Goal: Transaction & Acquisition: Download file/media

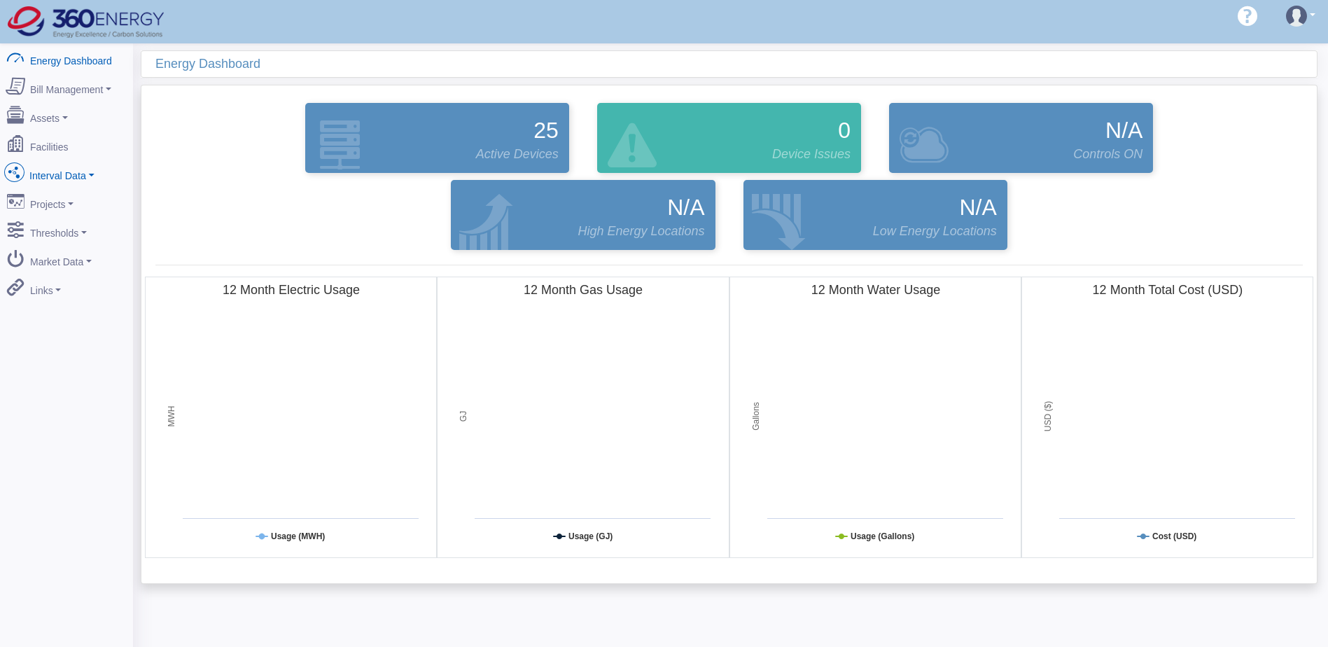
click at [66, 168] on link "Interval Data" at bounding box center [67, 172] width 136 height 29
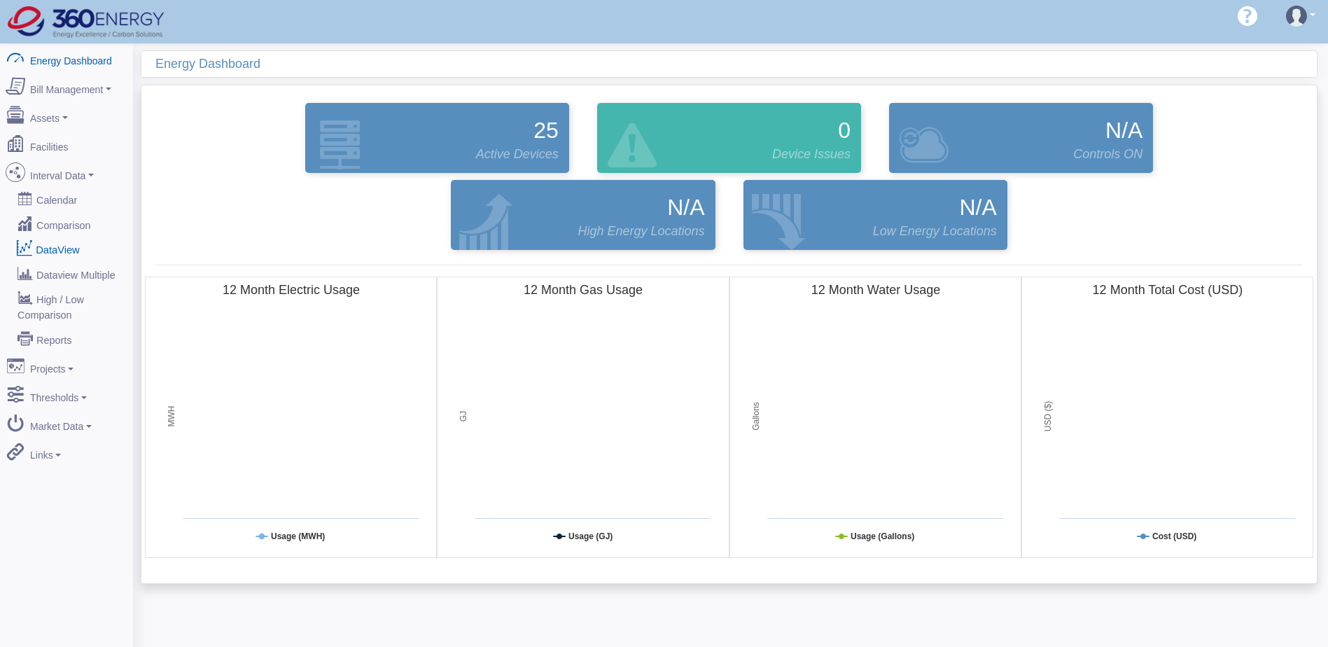
click at [71, 238] on link "DataView" at bounding box center [67, 249] width 136 height 25
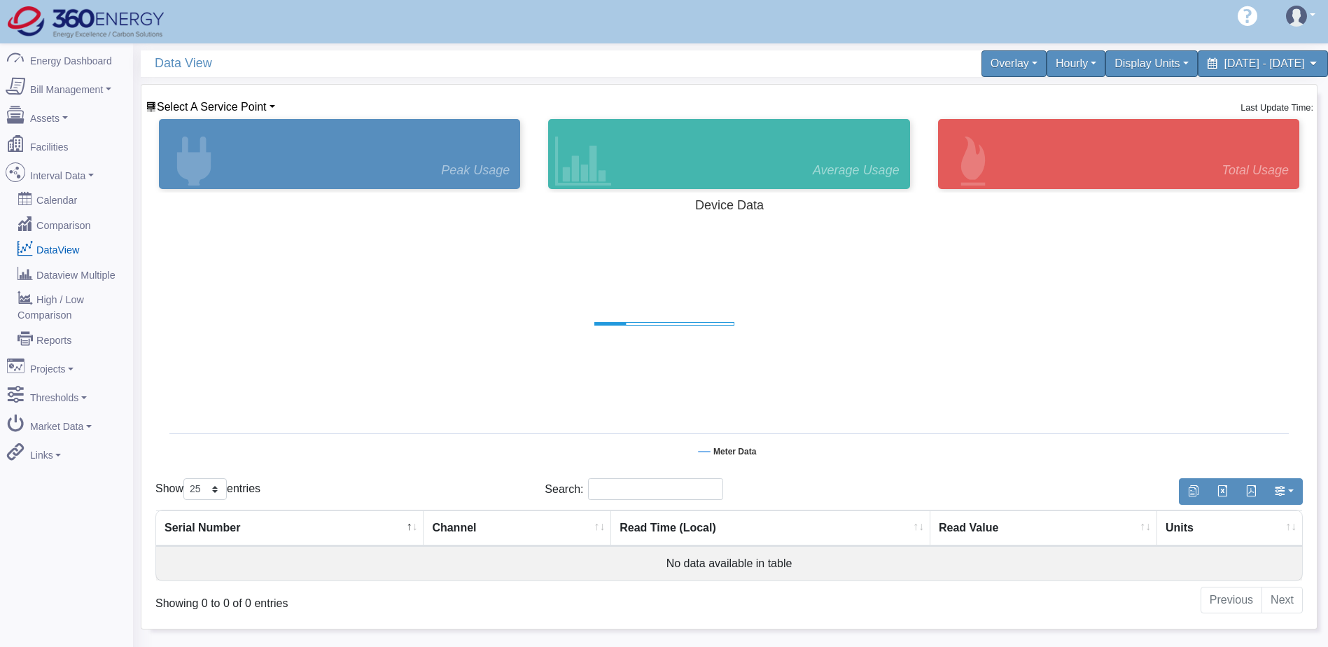
select select "25"
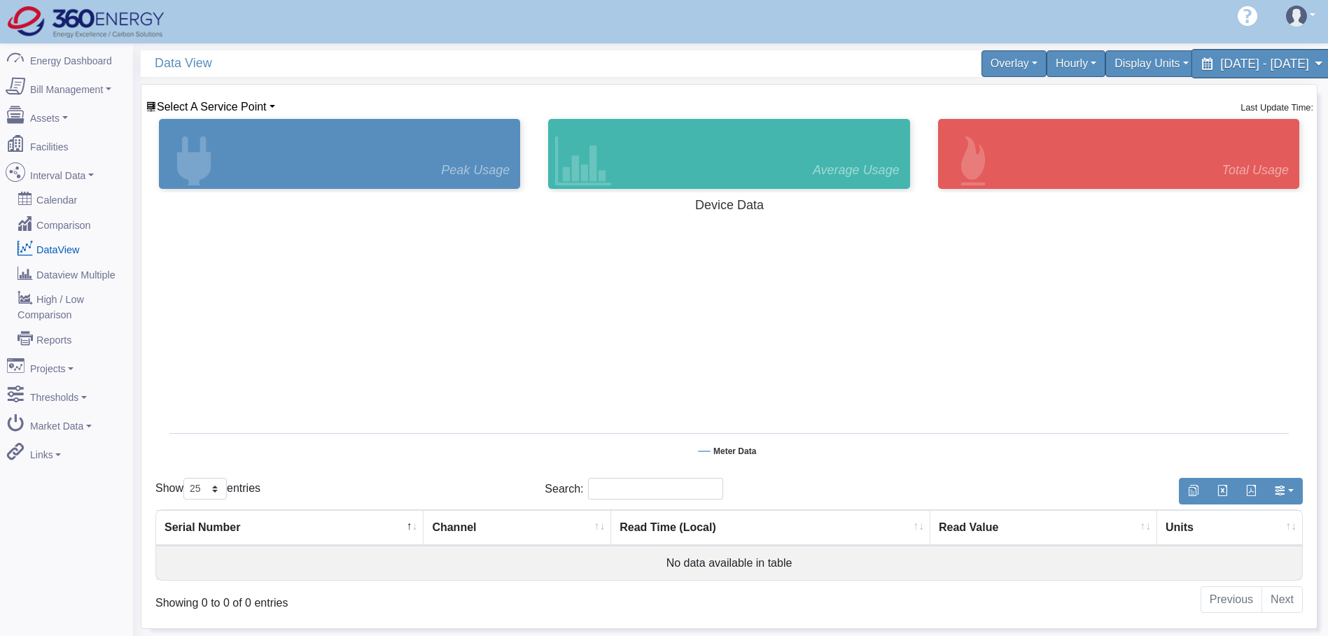
click at [1246, 60] on span "[DATE] - [DATE]" at bounding box center [1264, 63] width 88 height 13
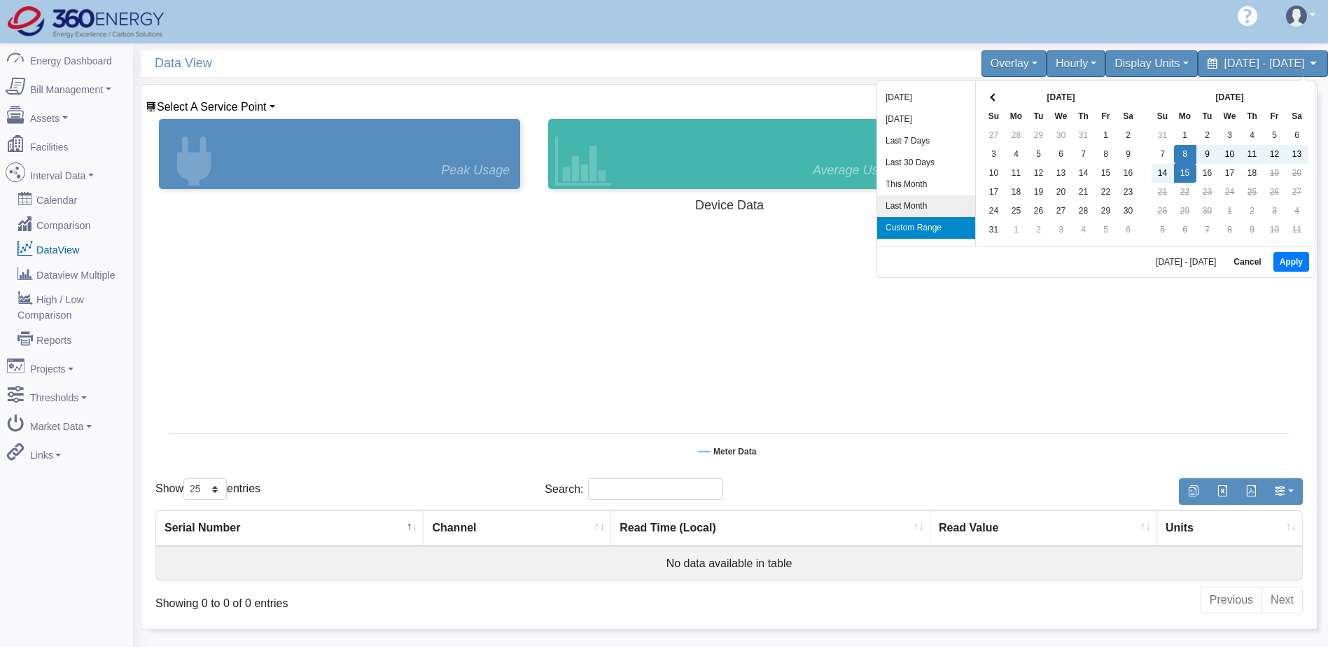
click at [902, 212] on li "Last Month" at bounding box center [926, 206] width 98 height 22
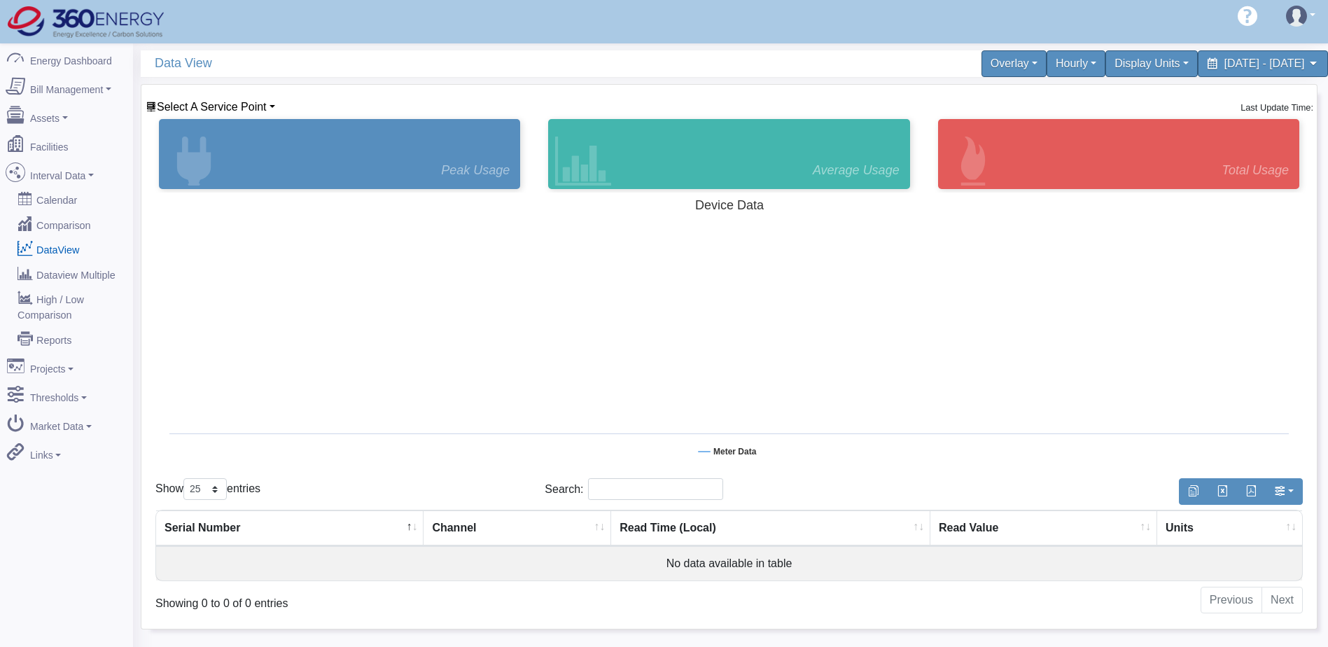
click at [1266, 47] on div "60 Data View Overlay Typical Real Time Market Demand Real Time Market Price Hou…" at bounding box center [730, 366] width 1195 height 647
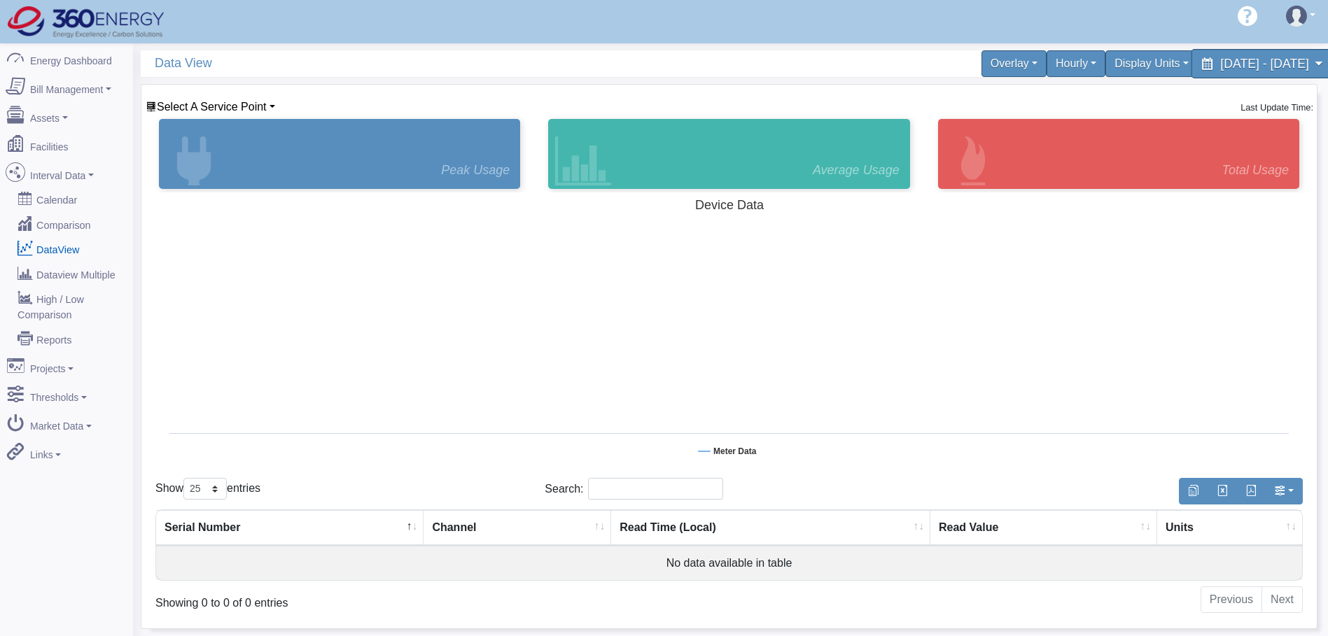
click at [1237, 59] on span "[DATE] - [DATE]" at bounding box center [1264, 63] width 88 height 13
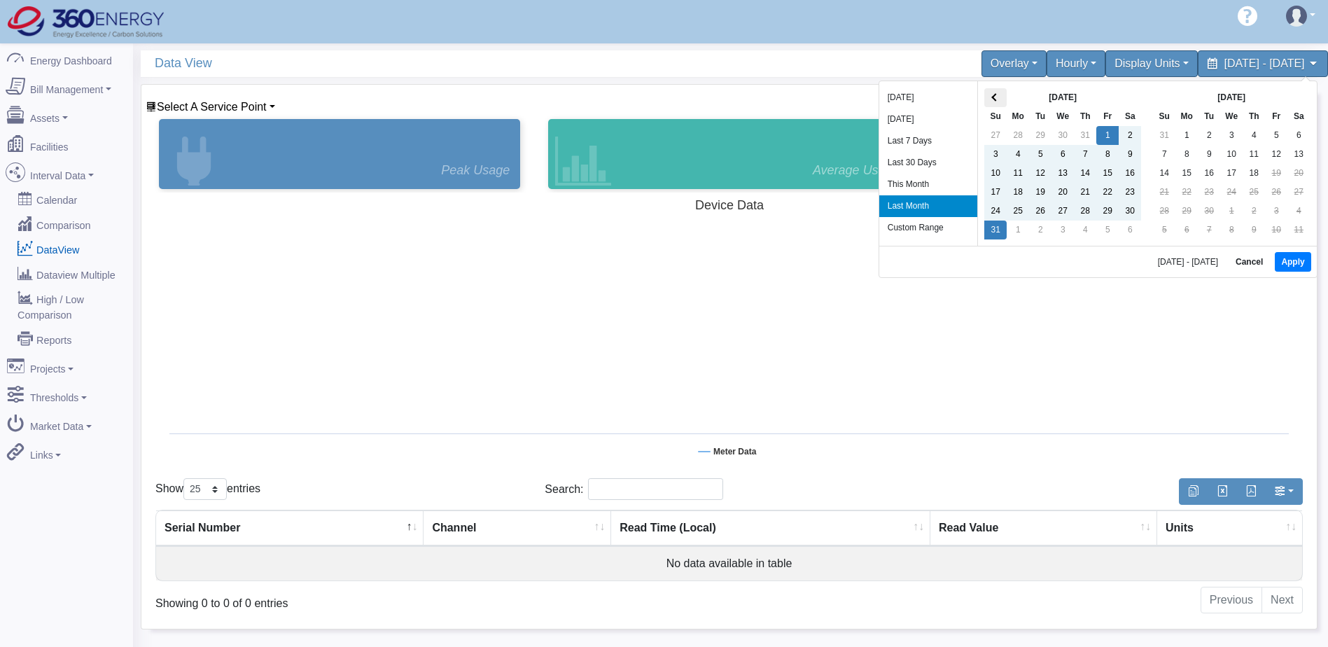
click at [1004, 98] on th at bounding box center [995, 97] width 22 height 19
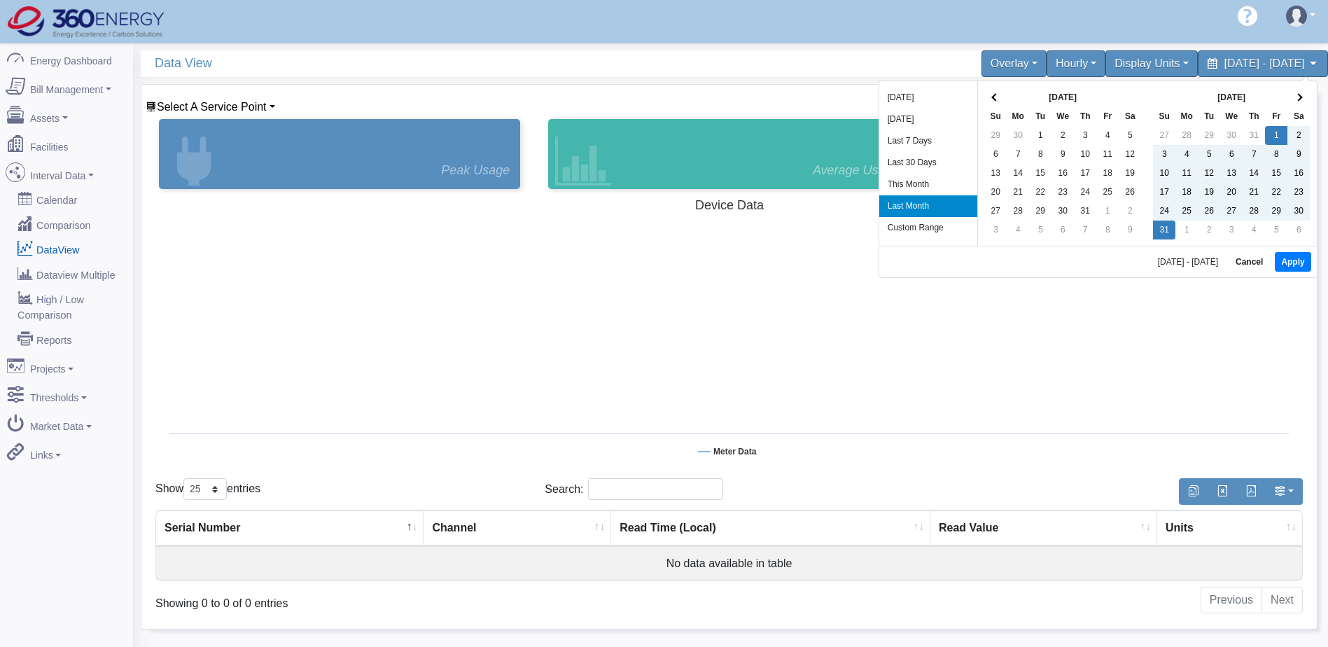
click at [1004, 98] on th at bounding box center [995, 97] width 22 height 19
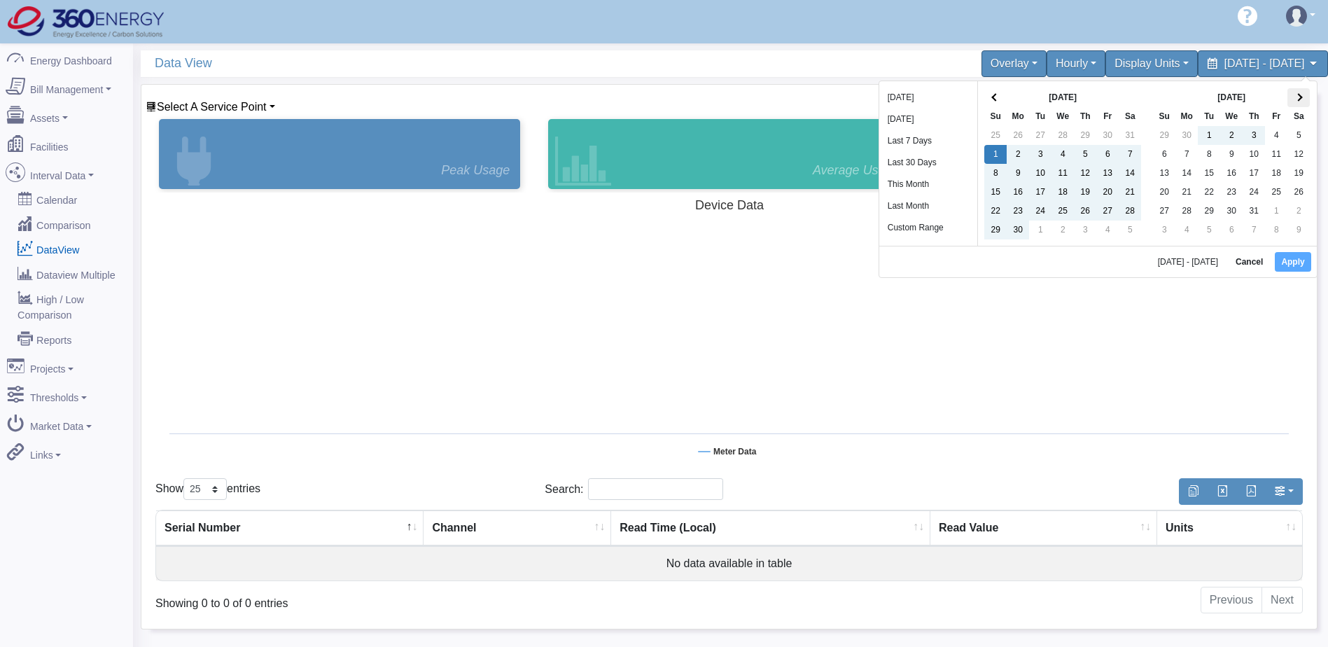
click at [1303, 99] on th at bounding box center [1298, 97] width 22 height 19
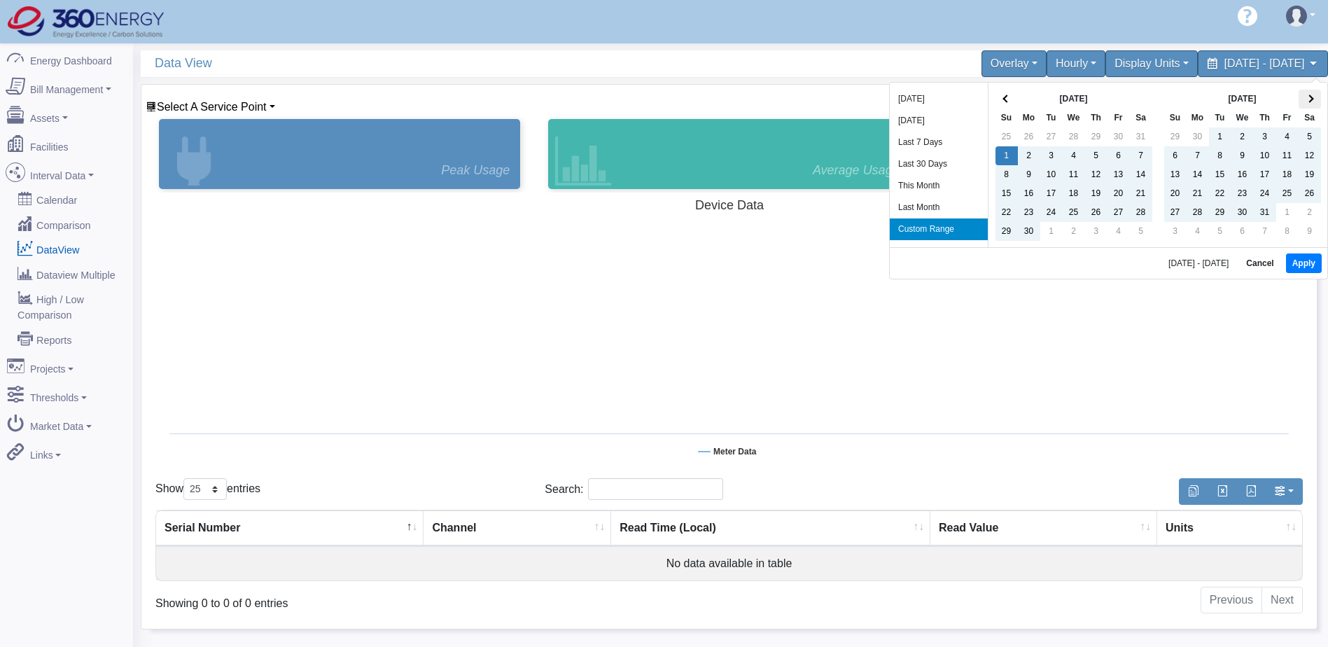
click at [1316, 95] on th at bounding box center [1309, 99] width 22 height 19
click at [1284, 264] on div "[DATE] - [DATE] Cancel Apply" at bounding box center [1107, 262] width 437 height 31
click at [1290, 265] on button "Apply" at bounding box center [1304, 263] width 36 height 20
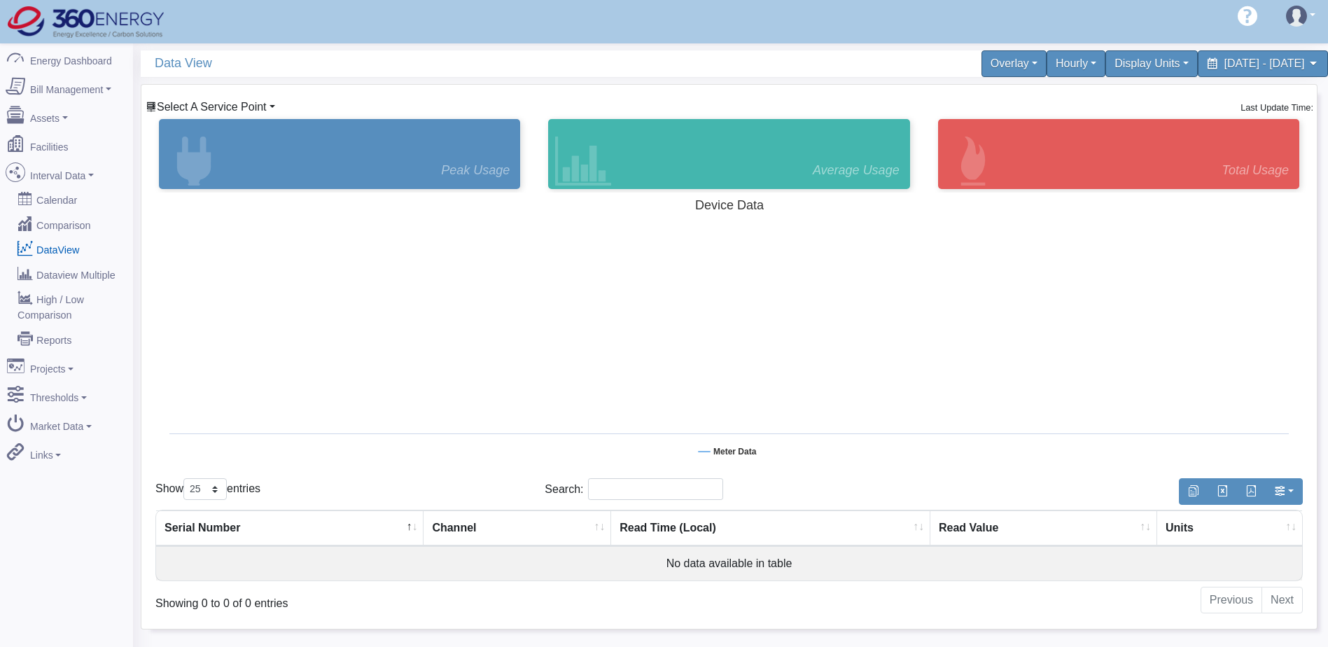
click at [192, 101] on span "Select A Service Point" at bounding box center [212, 107] width 110 height 12
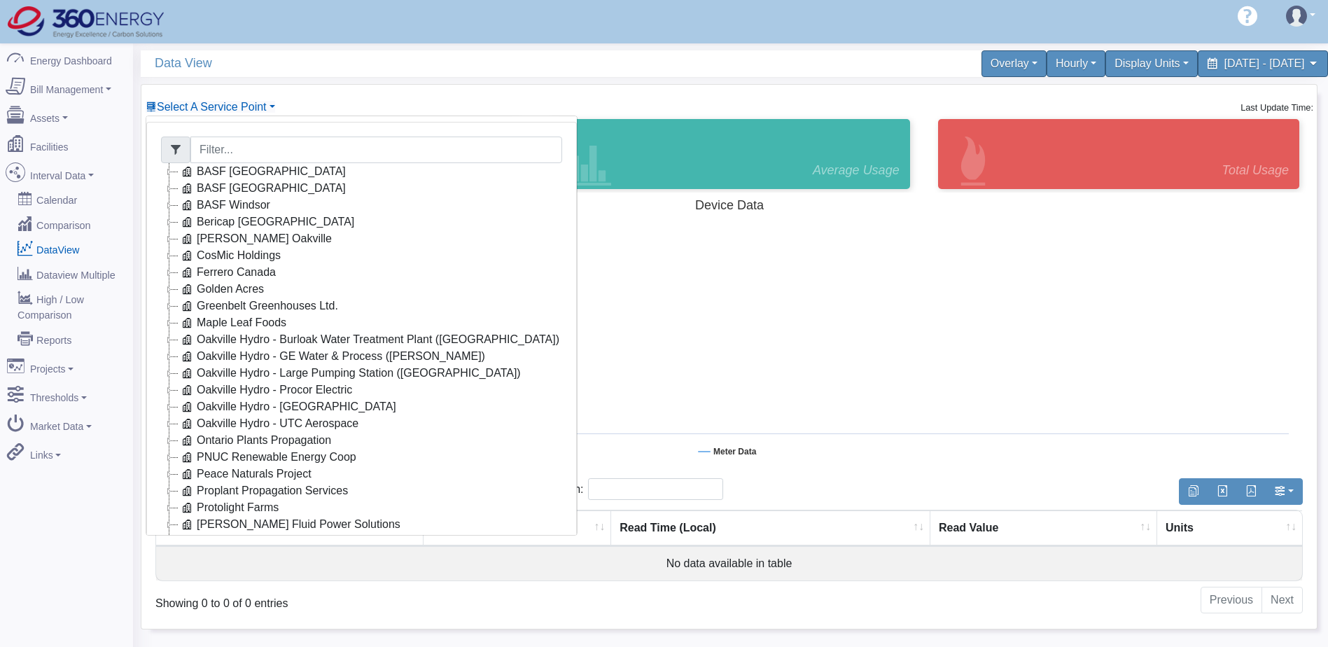
click at [174, 206] on icon at bounding box center [169, 205] width 17 height 17
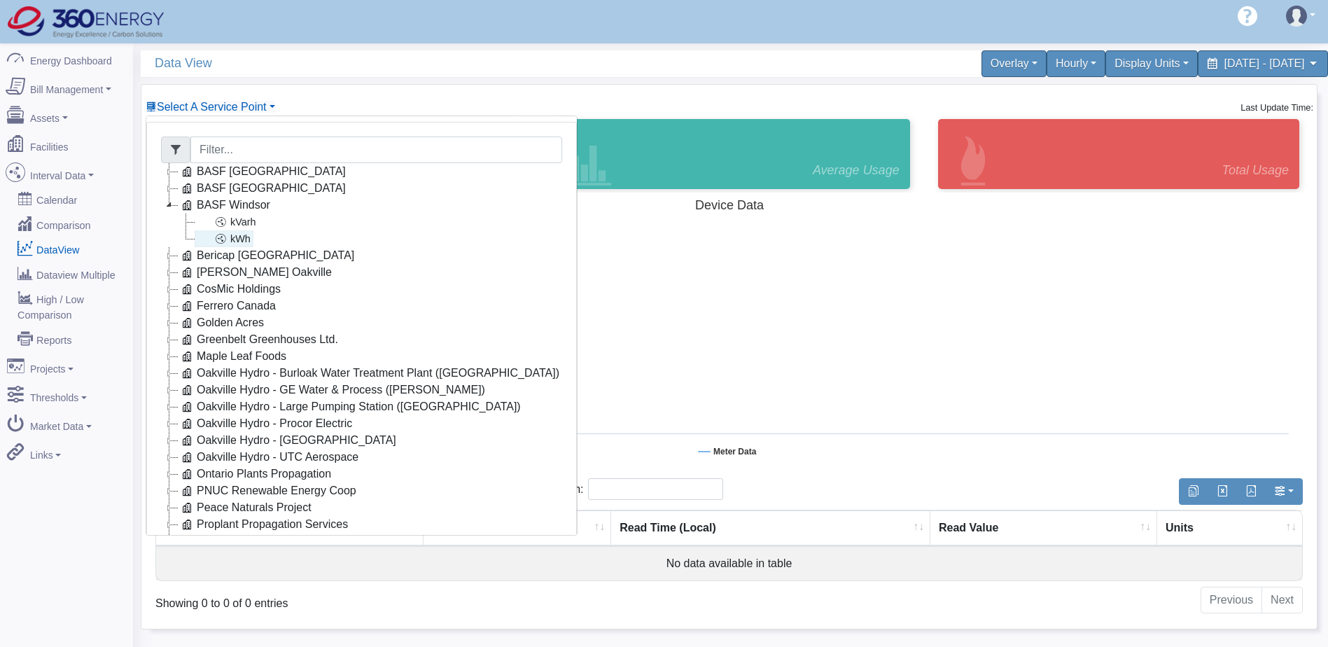
click at [236, 237] on link "kWh" at bounding box center [224, 238] width 59 height 17
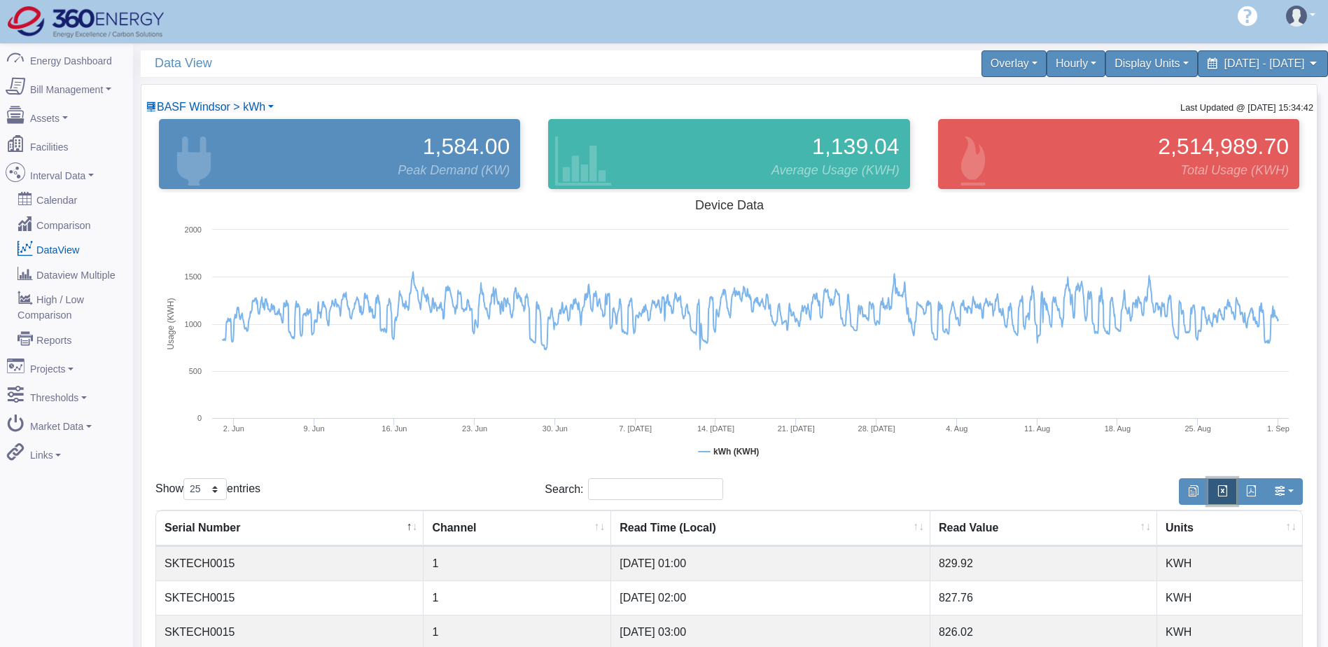
click at [1222, 492] on span "button" at bounding box center [1221, 490] width 11 height 11
drag, startPoint x: 876, startPoint y: 97, endPoint x: 943, endPoint y: 90, distance: 66.8
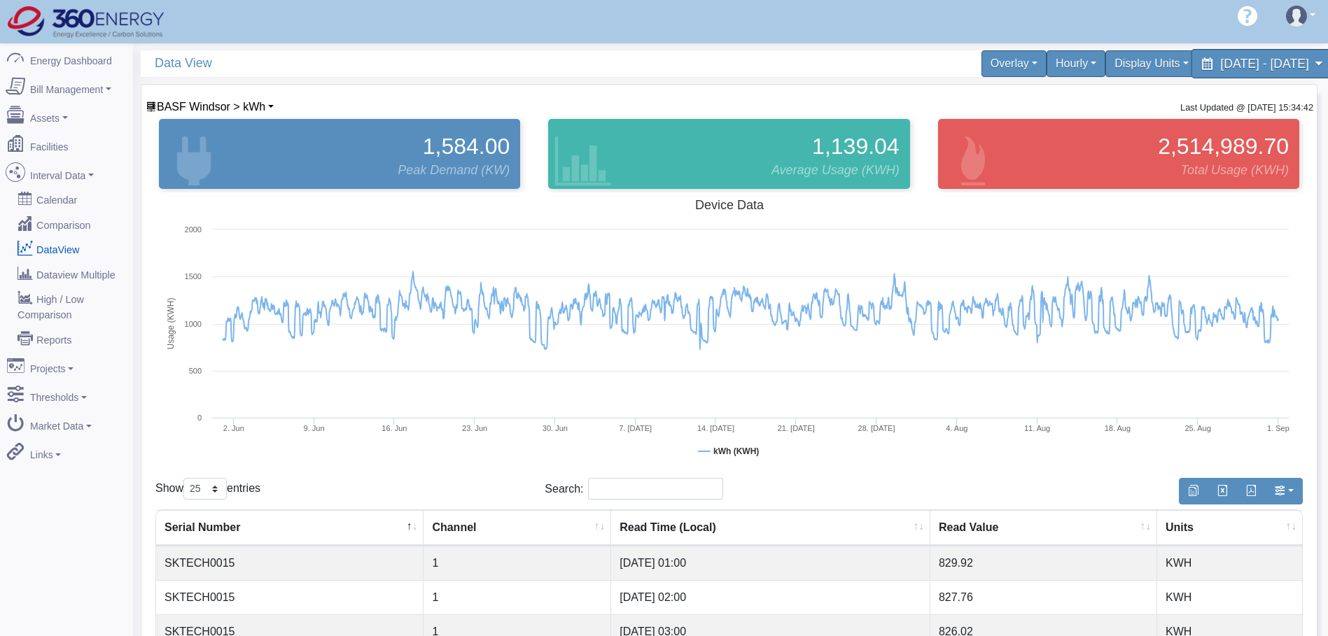
click at [1260, 73] on div "[DATE] - [DATE]" at bounding box center [1261, 63] width 143 height 29
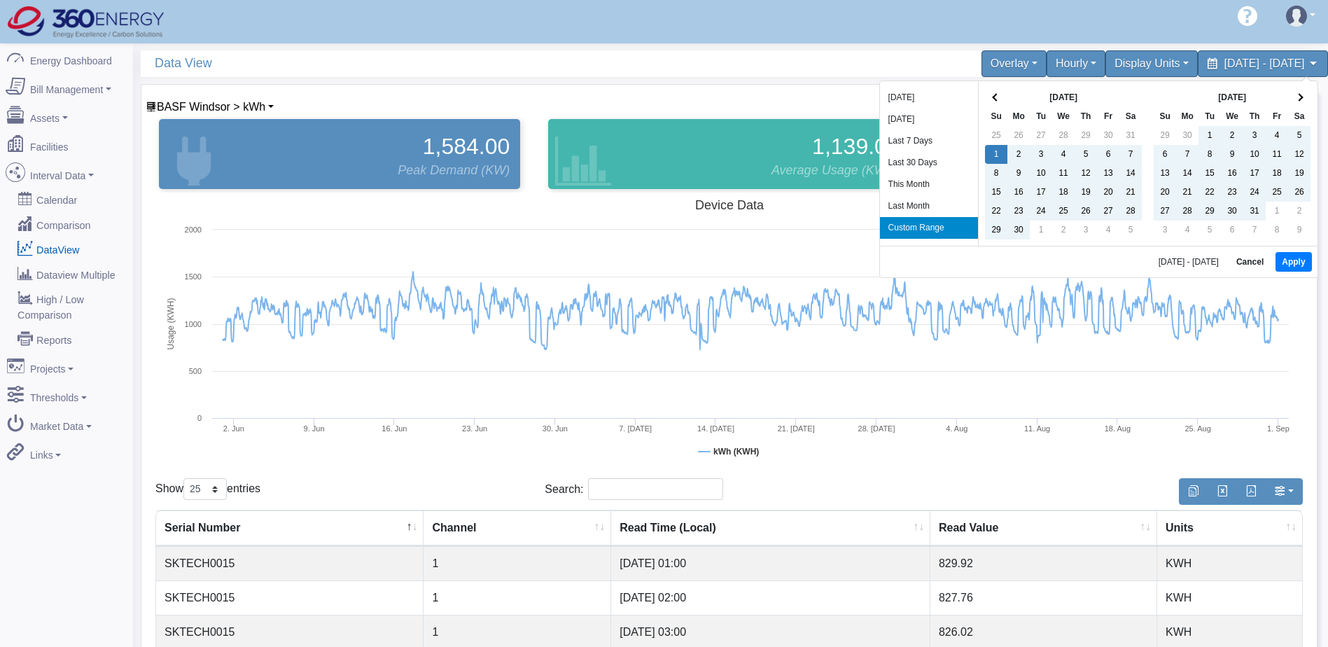
click at [1081, 92] on th "[DATE]" at bounding box center [1063, 97] width 112 height 19
click at [988, 101] on th at bounding box center [996, 97] width 22 height 19
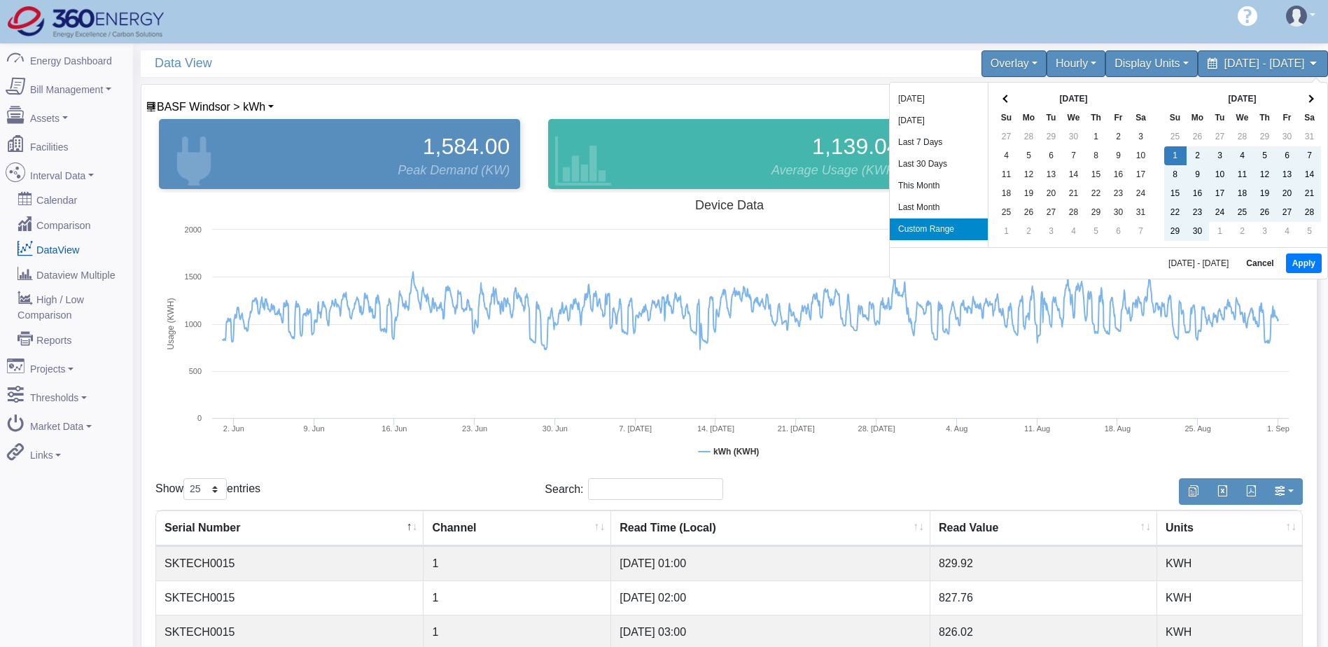
click at [988, 101] on div "[DATE] Su Mo Tu We Th Fr Sa 27 28 29 30 1 2 3 4 5 6 7 8 9 10 11 12 13 14 15 16 …" at bounding box center [1072, 165] width 170 height 164
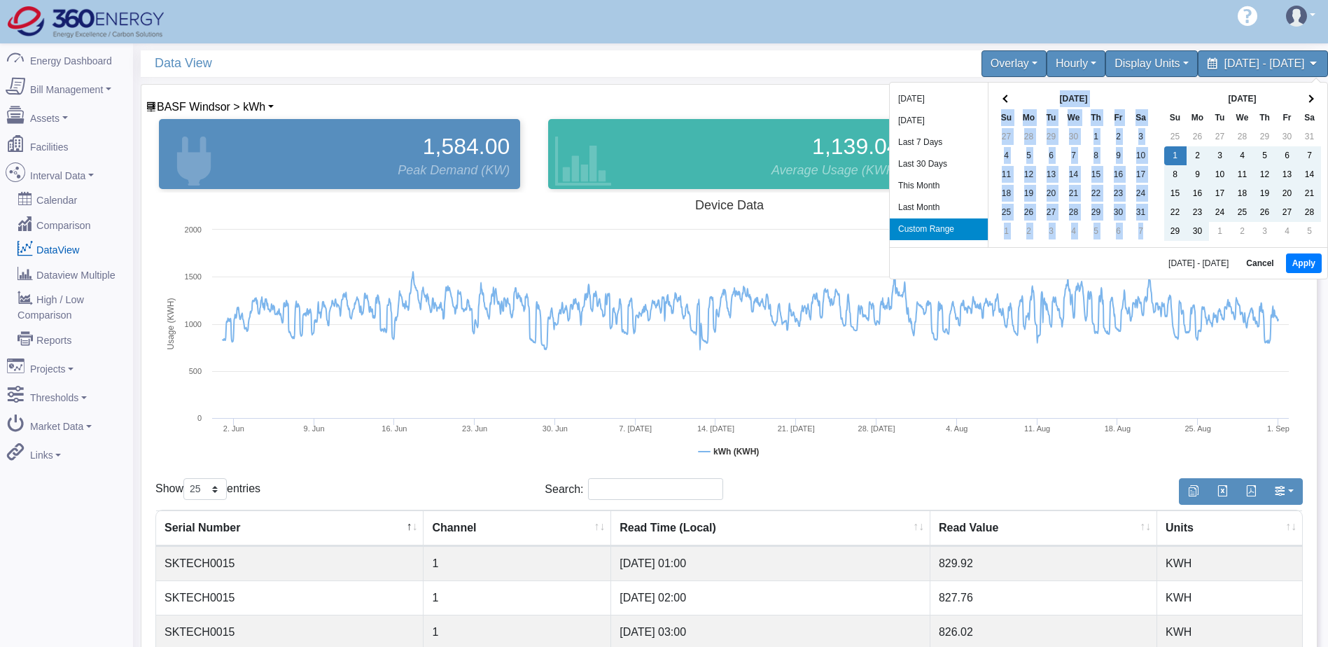
click at [988, 101] on div "[DATE] Su Mo Tu We Th Fr Sa 27 28 29 30 1 2 3 4 5 6 7 8 9 10 11 12 13 14 15 16 …" at bounding box center [1072, 165] width 170 height 164
click at [1006, 101] on span at bounding box center [1006, 98] width 8 height 8
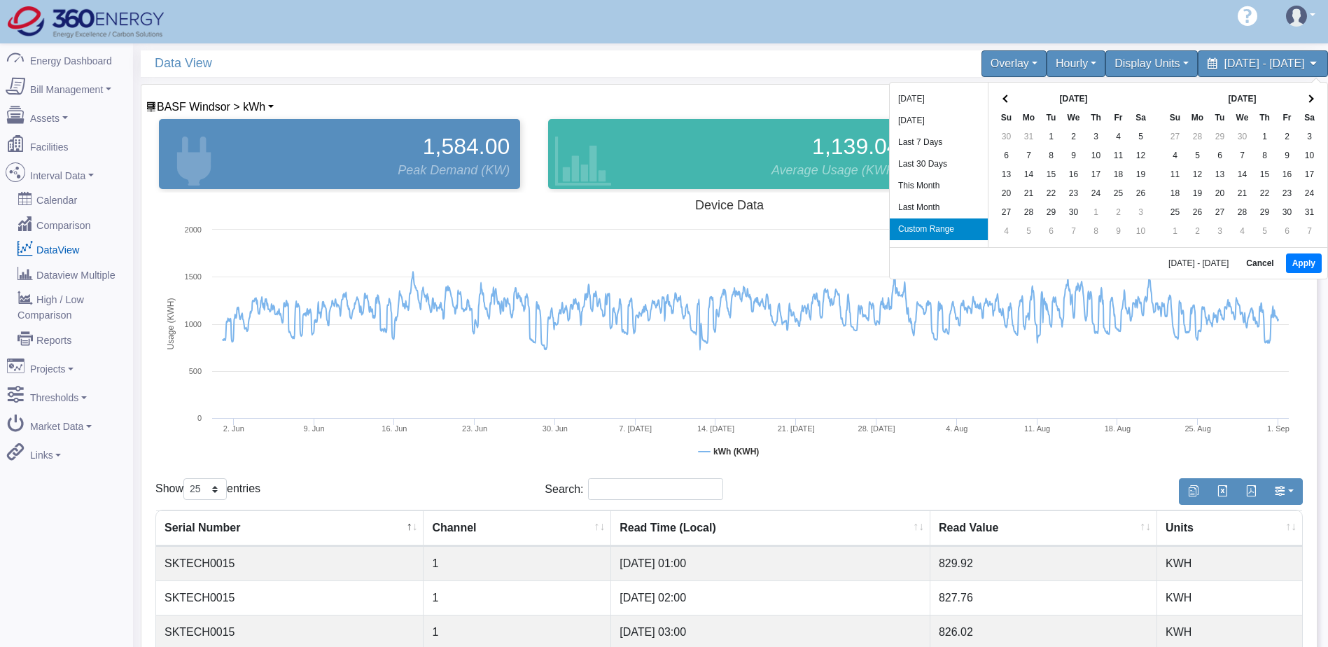
click at [1006, 101] on span at bounding box center [1006, 98] width 8 height 8
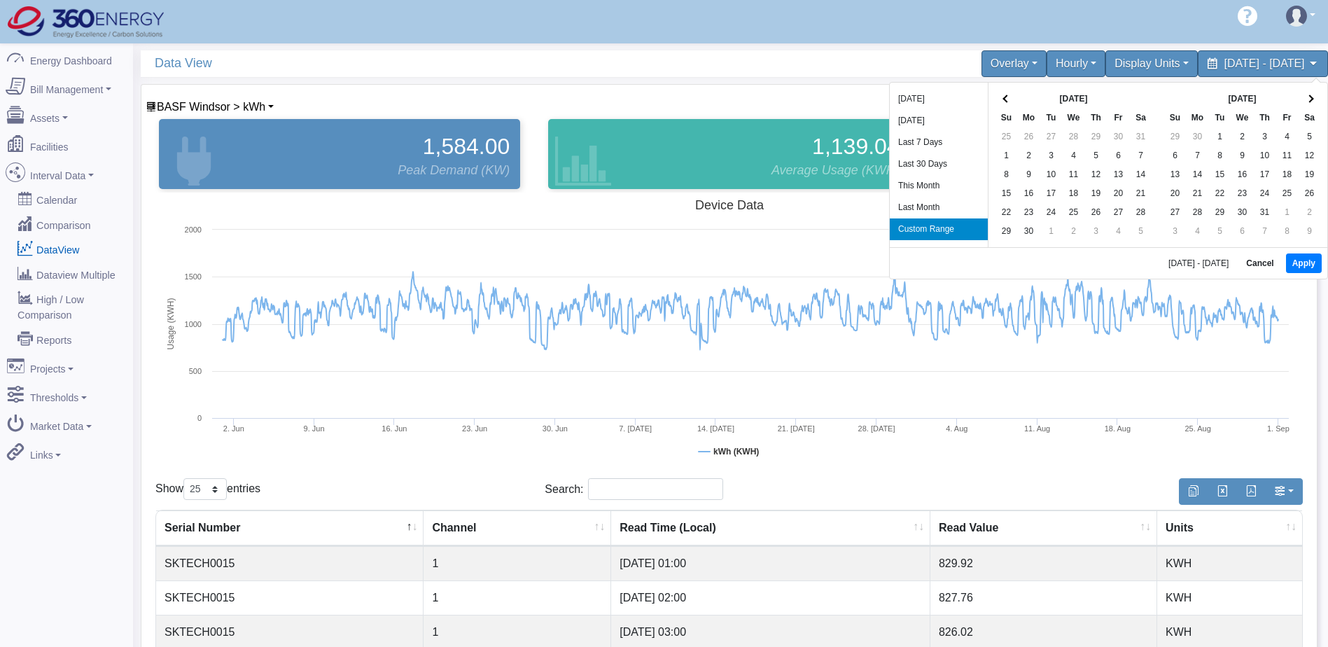
click at [1006, 101] on span at bounding box center [1006, 98] width 8 height 8
click at [1305, 99] on th at bounding box center [1309, 99] width 22 height 19
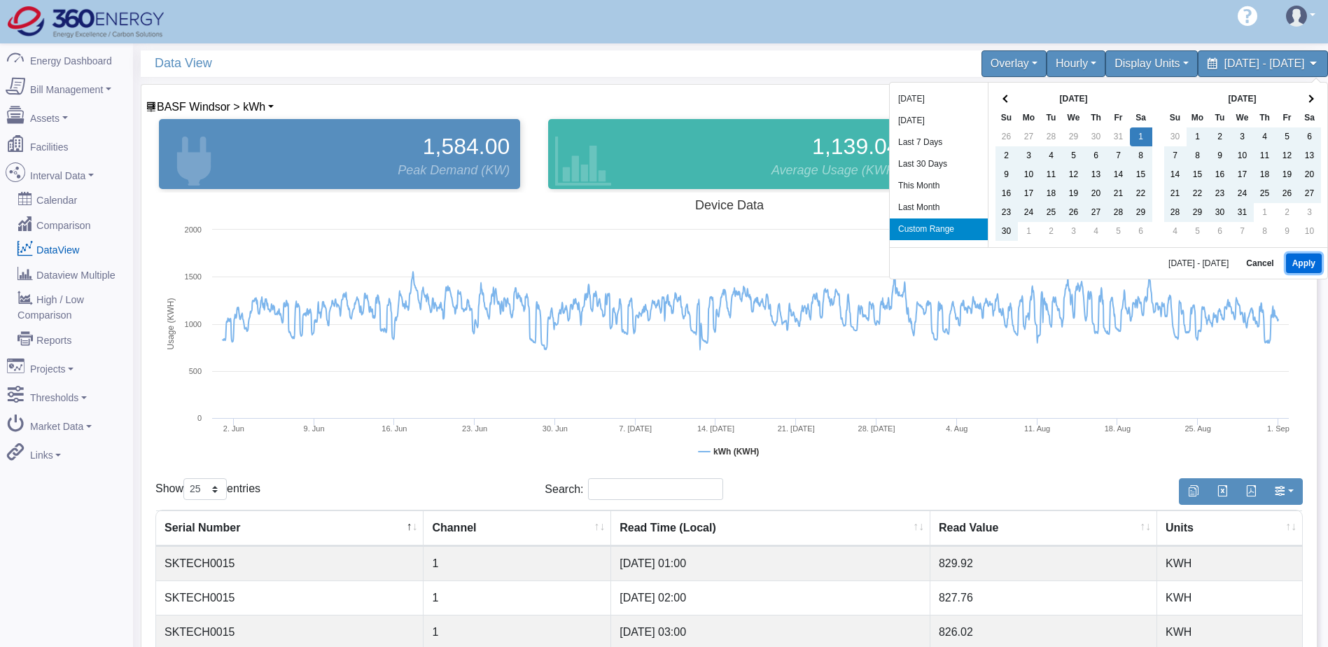
click at [1299, 262] on button "Apply" at bounding box center [1304, 263] width 36 height 20
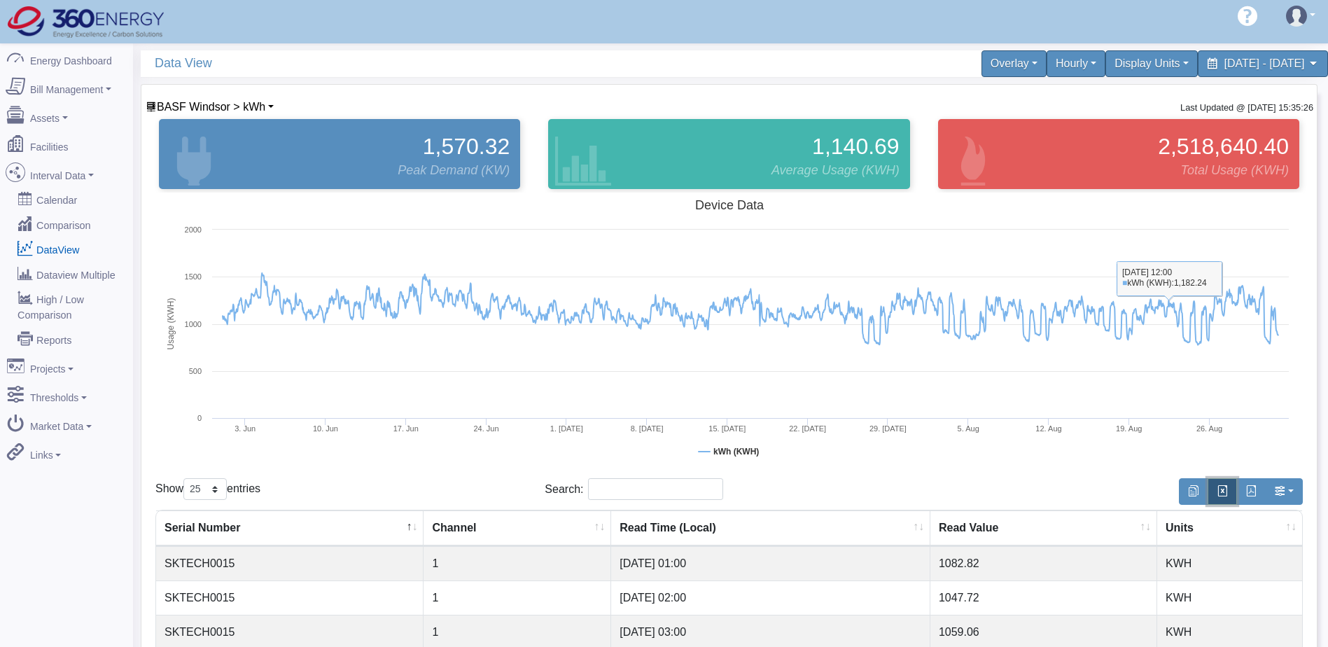
click at [1222, 492] on span "button" at bounding box center [1221, 490] width 11 height 11
click at [536, 330] on icon at bounding box center [750, 309] width 1069 height 72
